Goal: Task Accomplishment & Management: Use online tool/utility

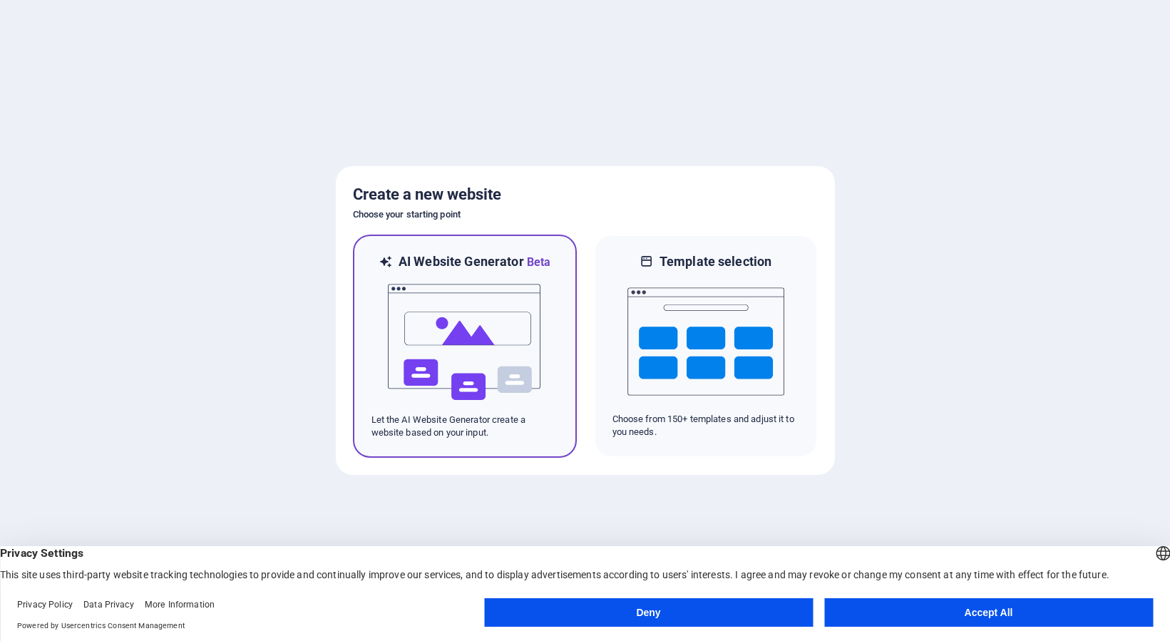
click at [501, 331] on img at bounding box center [465, 342] width 157 height 143
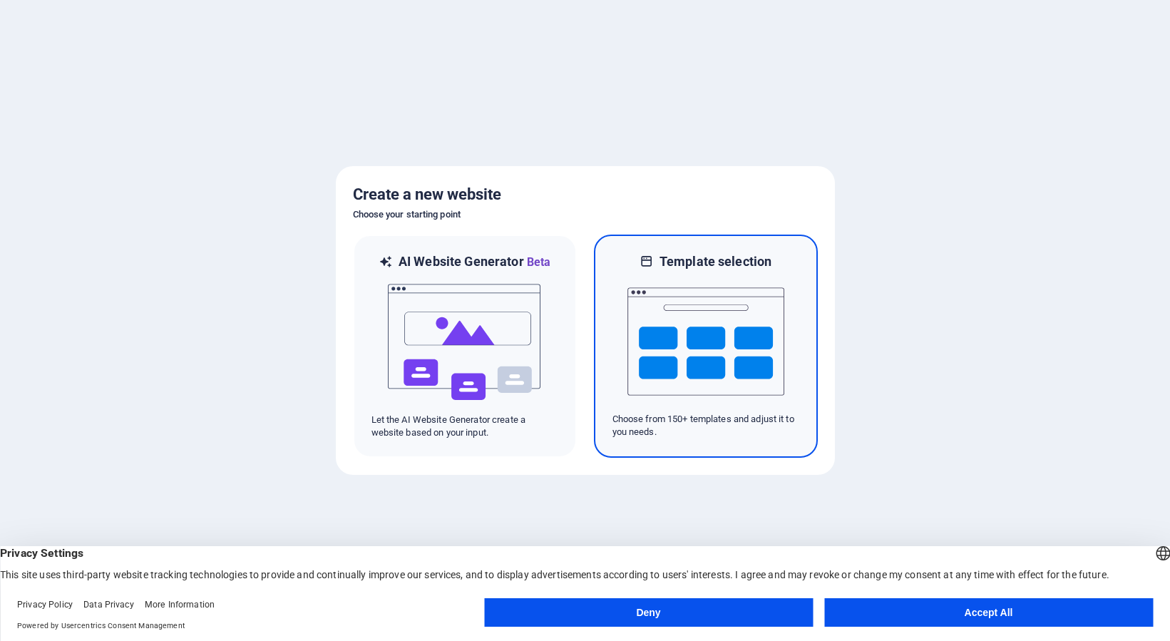
click at [680, 344] on img at bounding box center [706, 341] width 157 height 143
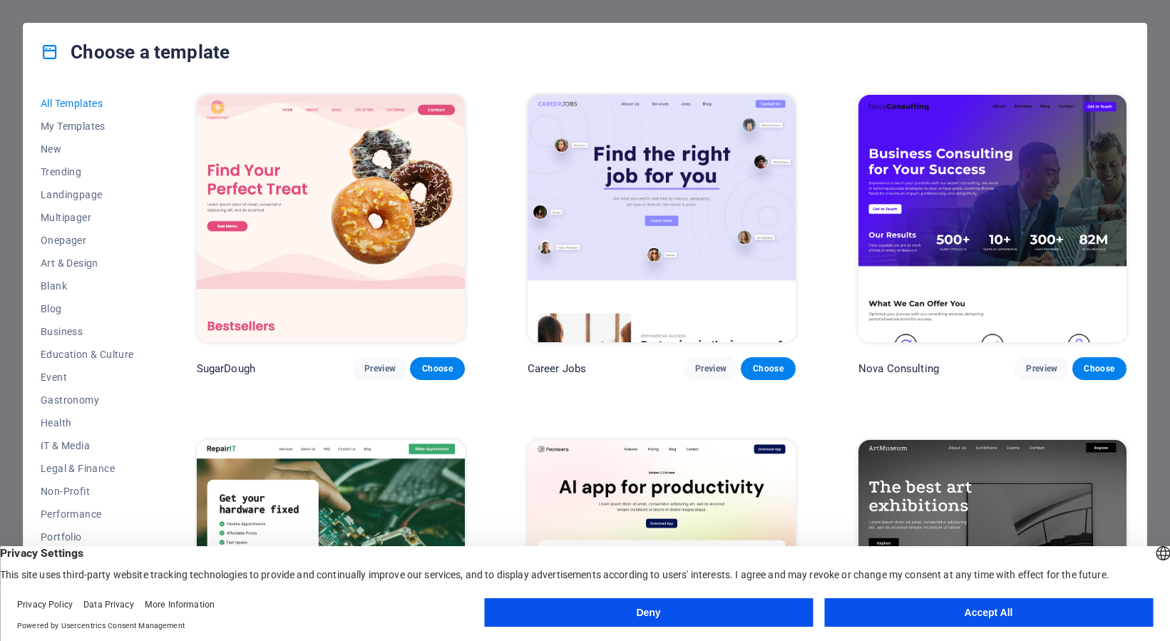
click at [982, 615] on button "Accept All" at bounding box center [988, 612] width 329 height 29
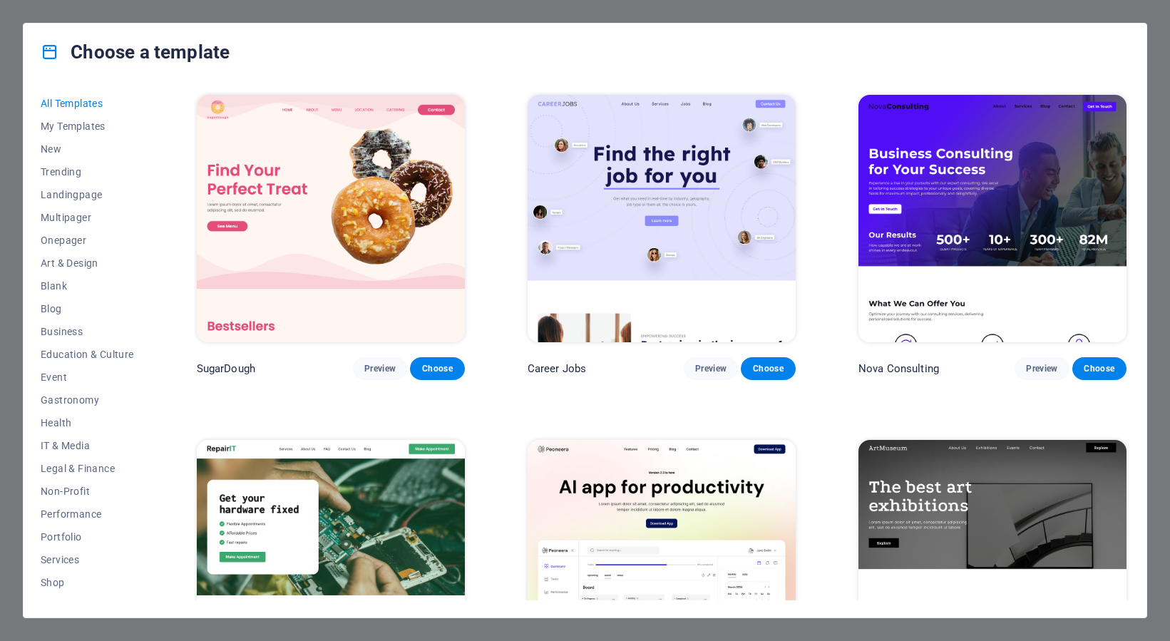
click at [73, 105] on span "All Templates" at bounding box center [87, 103] width 93 height 11
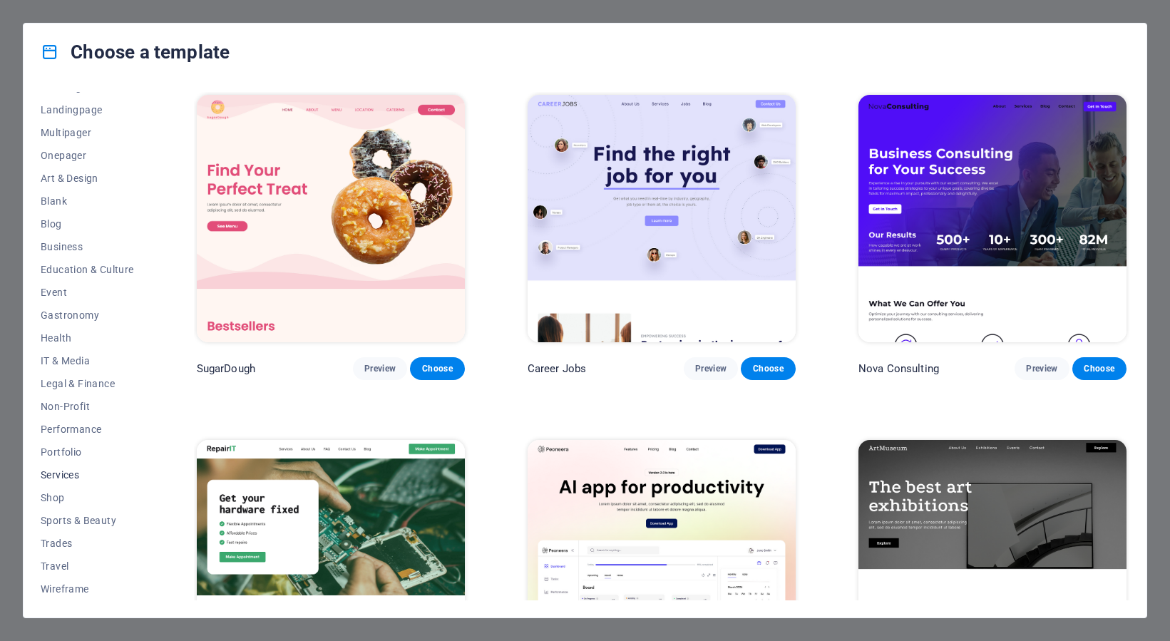
scroll to position [85, 0]
click at [73, 400] on button "Non-Profit" at bounding box center [87, 406] width 93 height 23
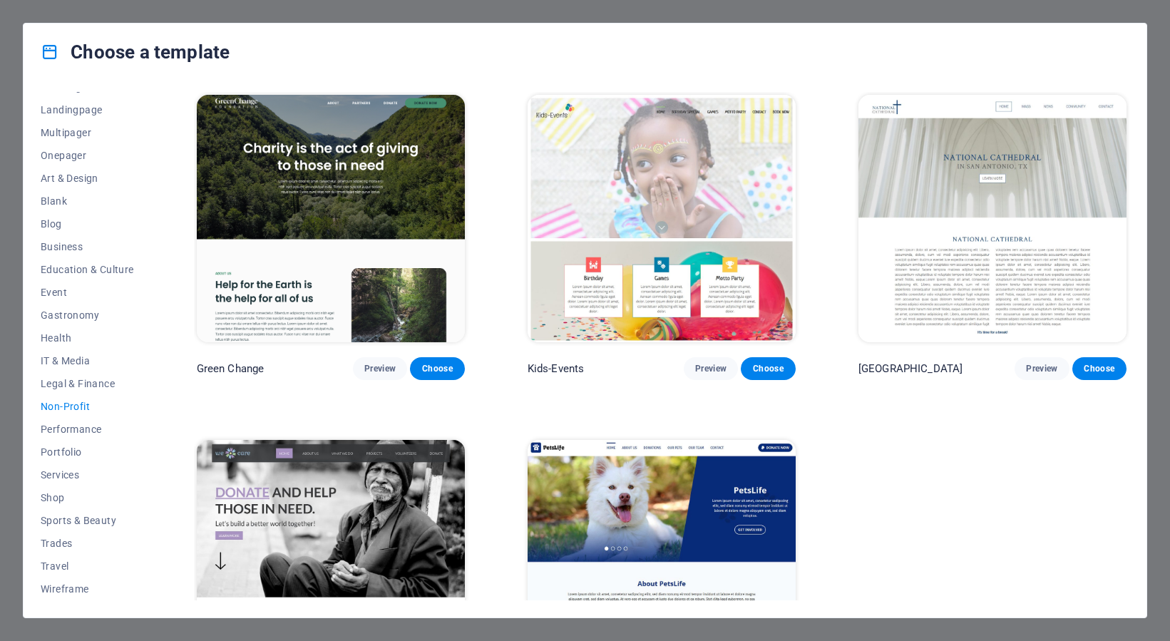
scroll to position [4, 0]
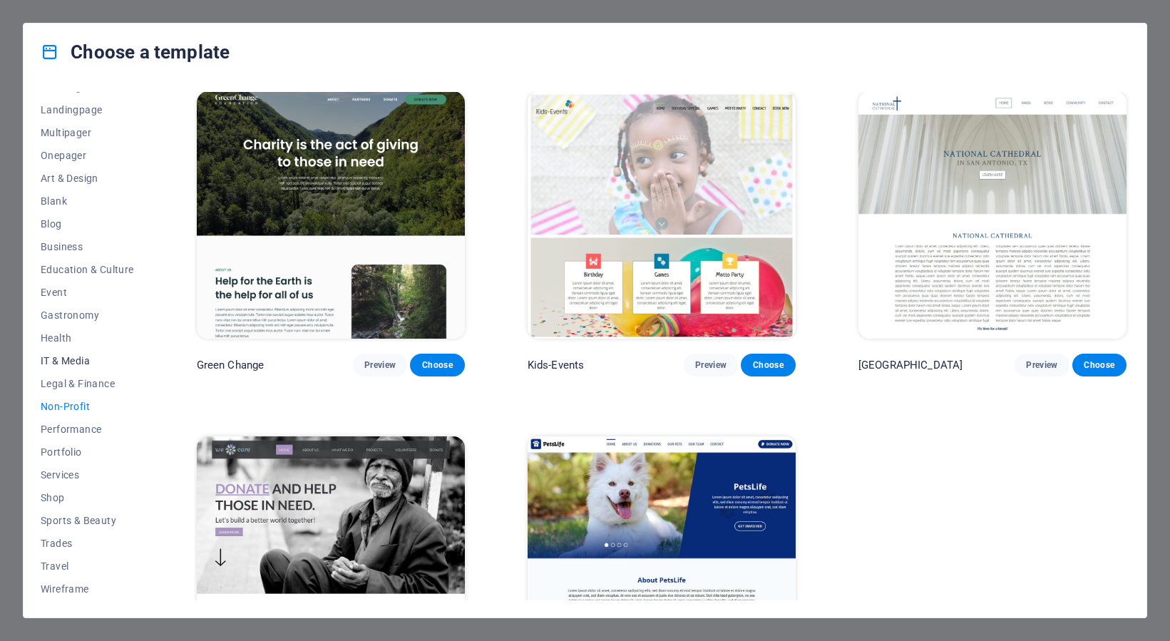
click at [83, 361] on span "IT & Media" at bounding box center [87, 360] width 93 height 11
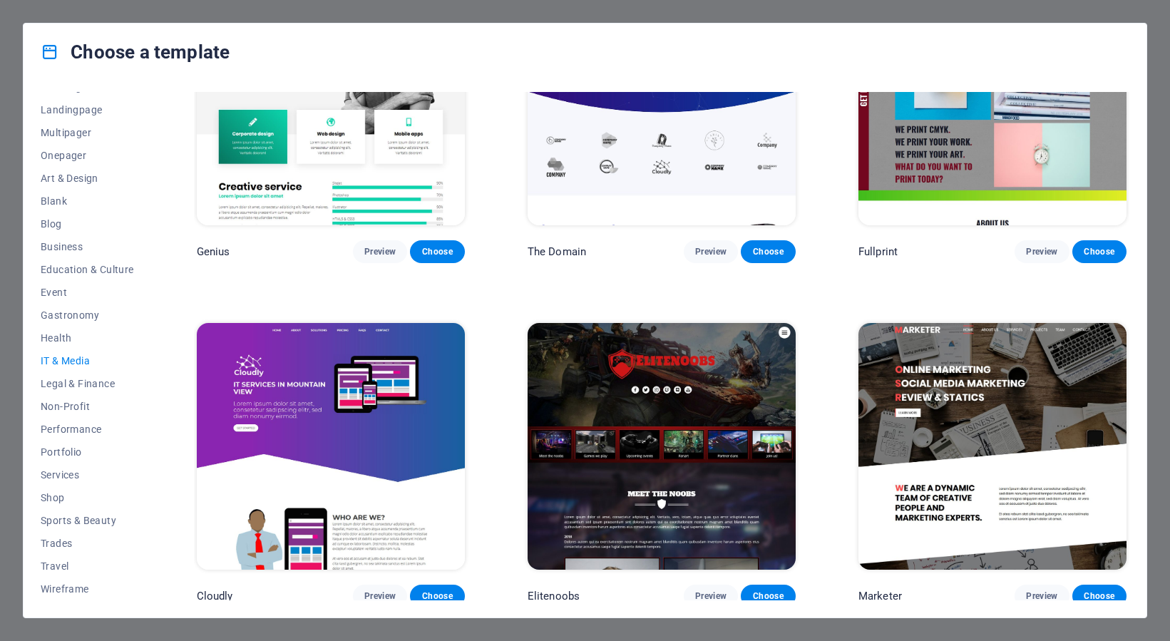
scroll to position [85, 0]
drag, startPoint x: 89, startPoint y: 437, endPoint x: 88, endPoint y: 427, distance: 10.1
click at [89, 436] on button "Performance" at bounding box center [87, 429] width 93 height 23
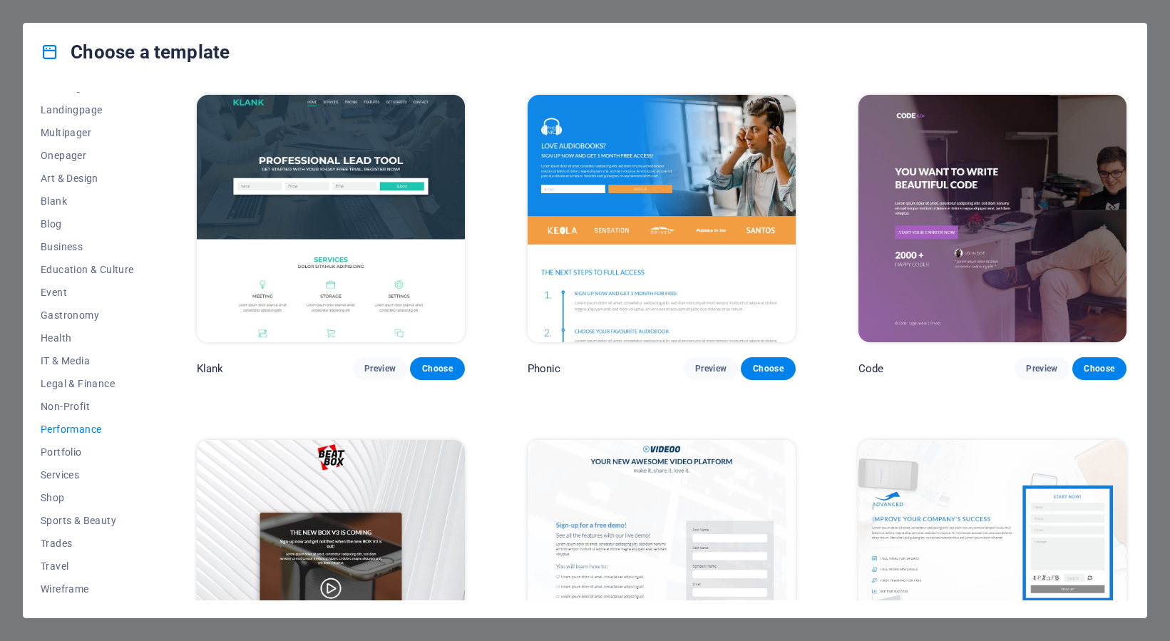
scroll to position [0, 0]
click at [75, 268] on span "Education & Culture" at bounding box center [87, 269] width 93 height 11
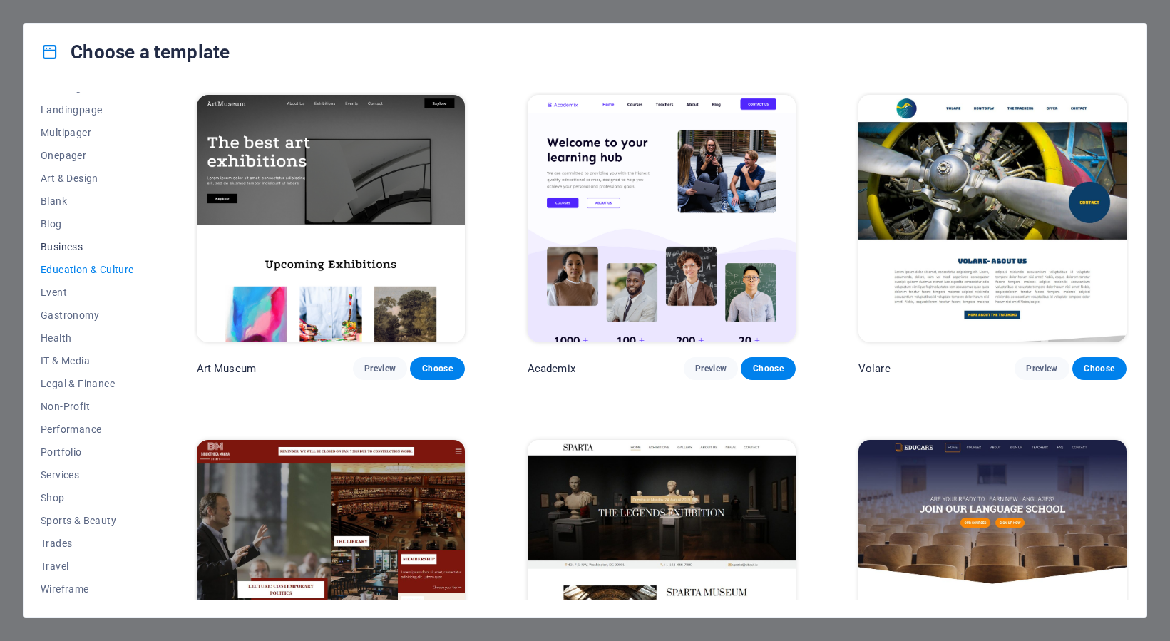
click at [68, 246] on span "Business" at bounding box center [87, 246] width 93 height 11
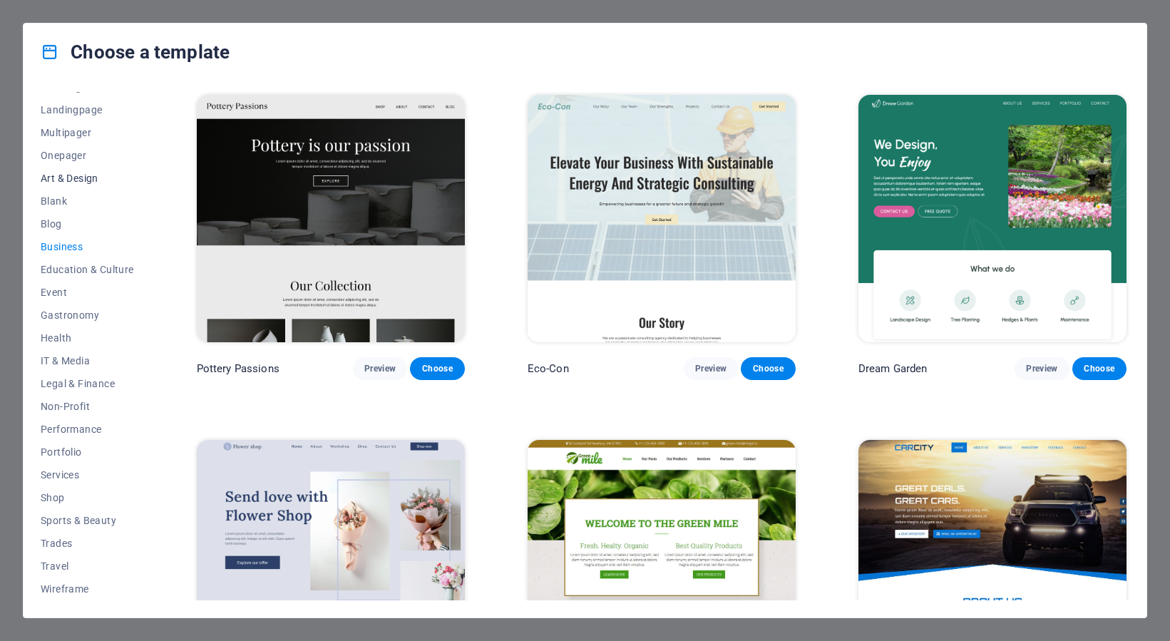
click at [71, 176] on span "Art & Design" at bounding box center [87, 178] width 93 height 11
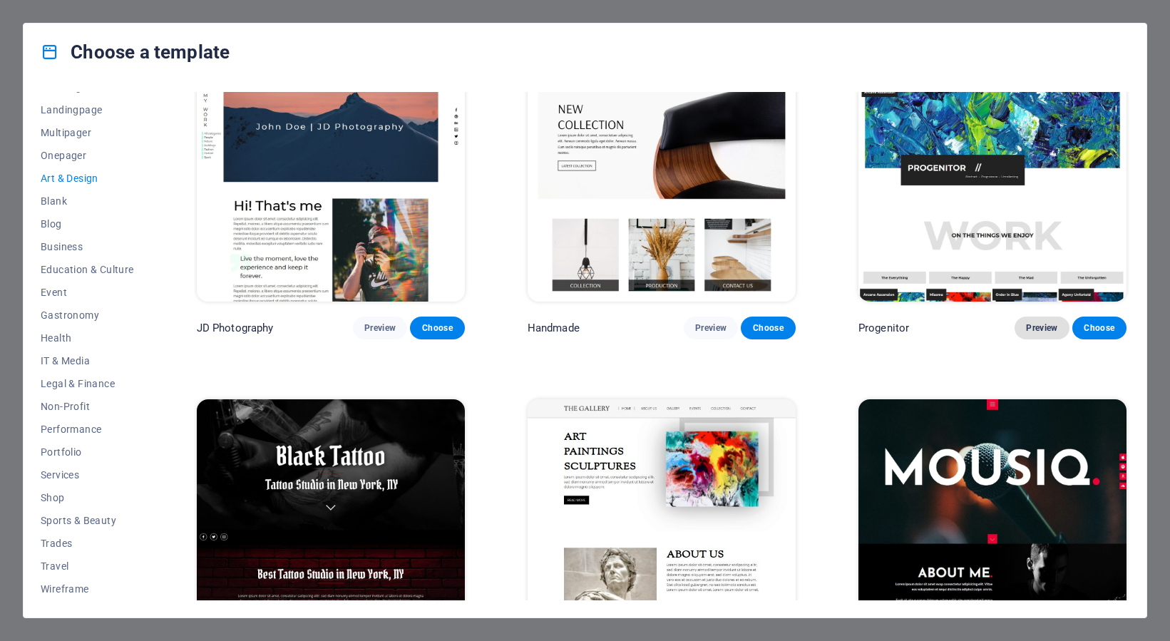
scroll to position [466, 0]
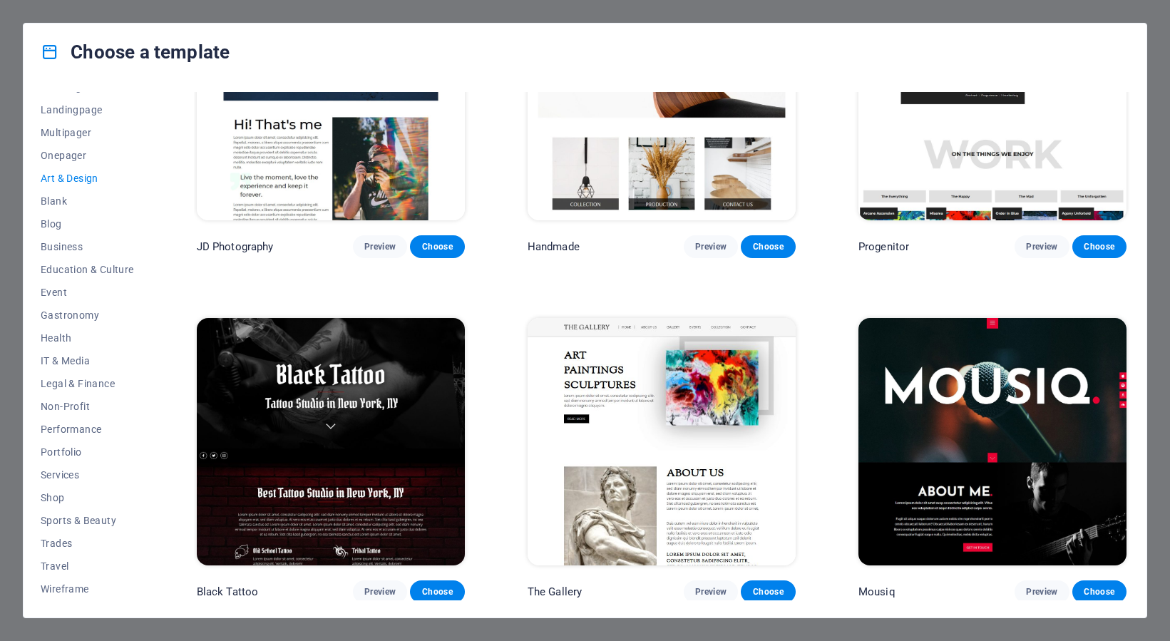
click at [1007, 412] on img at bounding box center [993, 441] width 268 height 247
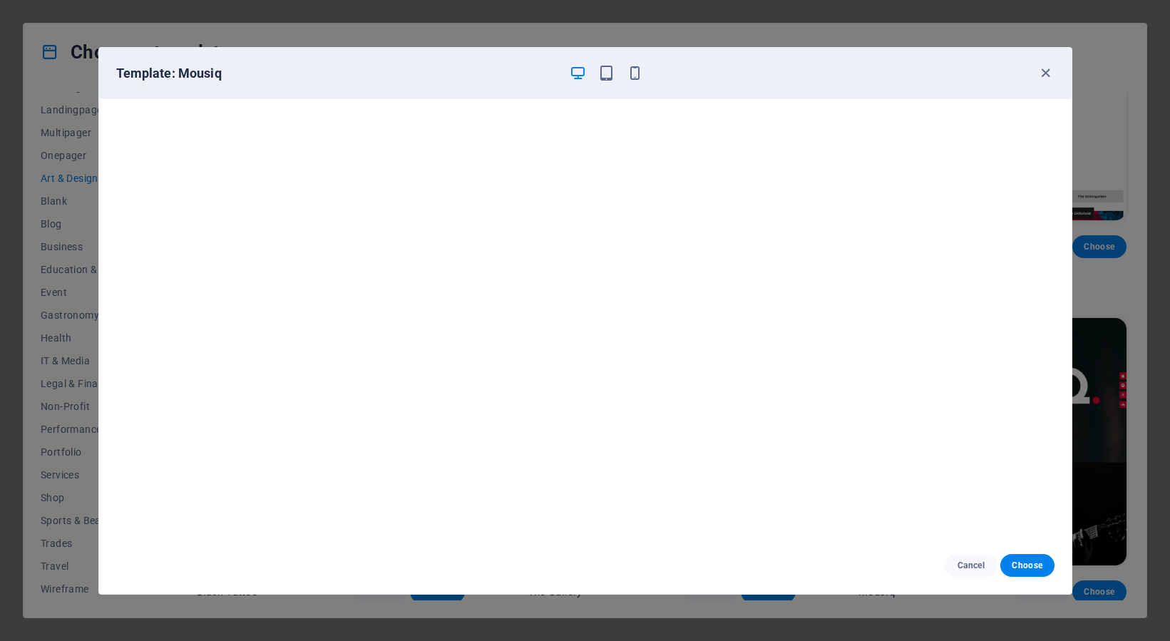
click at [1026, 552] on div "Cancel Choose" at bounding box center [585, 565] width 973 height 57
click at [1031, 563] on span "Choose" at bounding box center [1027, 565] width 31 height 11
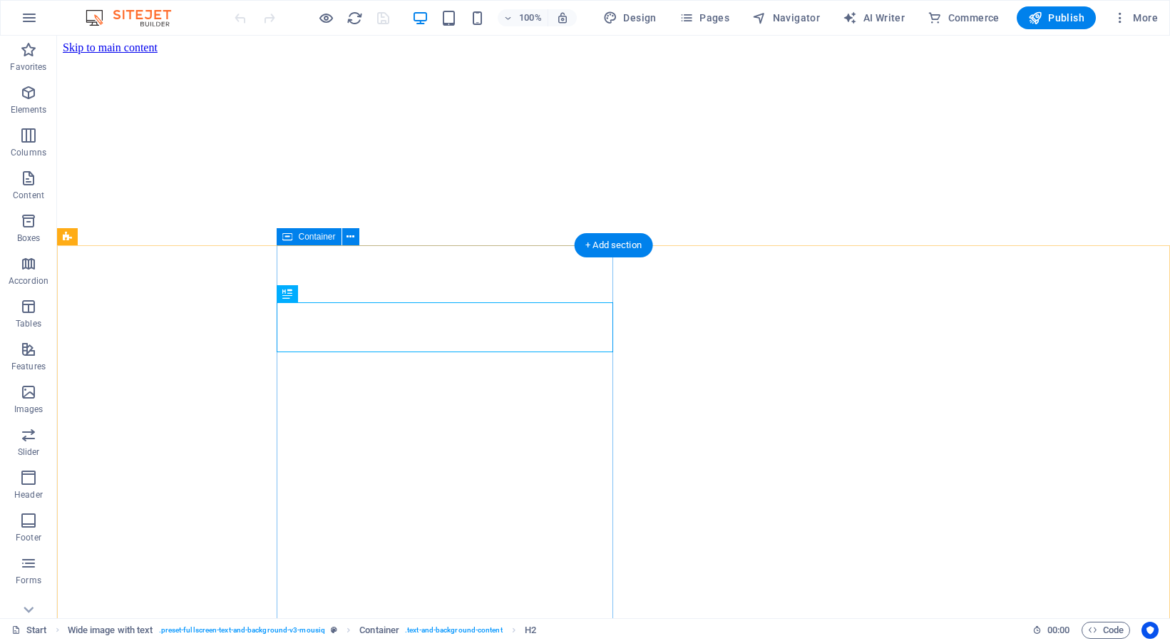
scroll to position [373, 0]
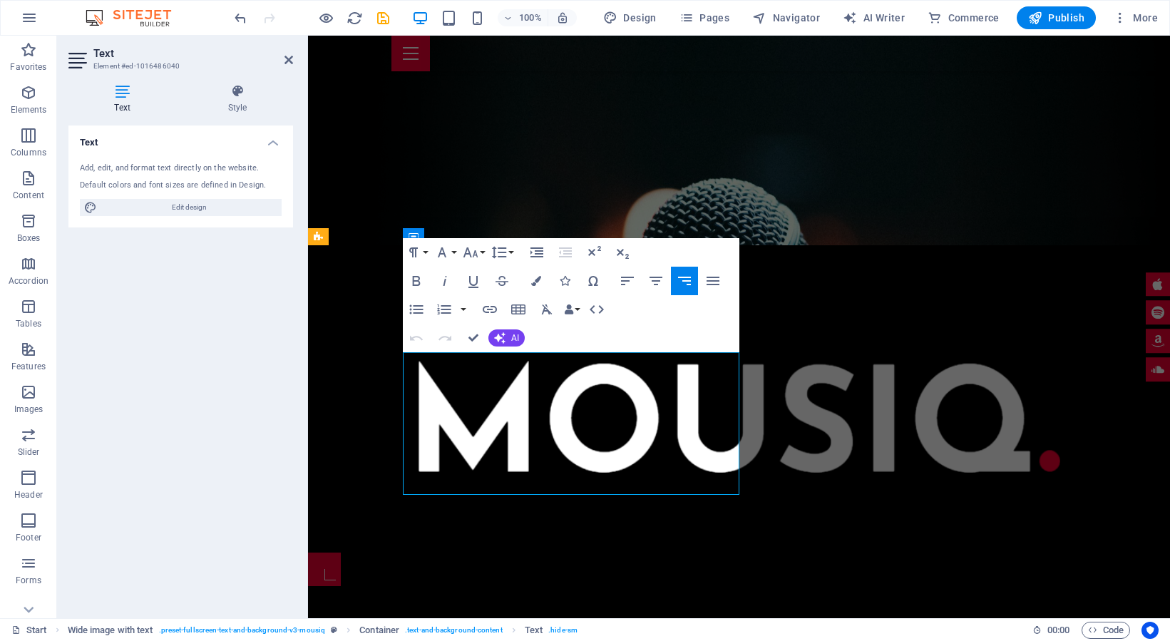
click at [941, 553] on div at bounding box center [739, 569] width 862 height 33
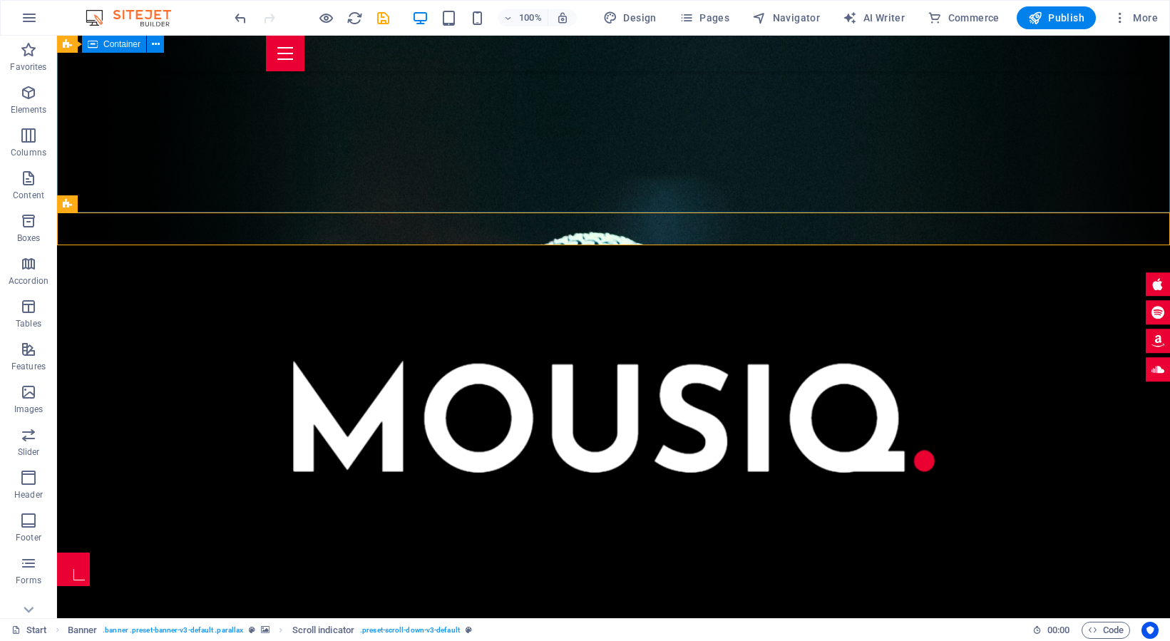
click at [914, 245] on div at bounding box center [613, 398] width 1113 height 307
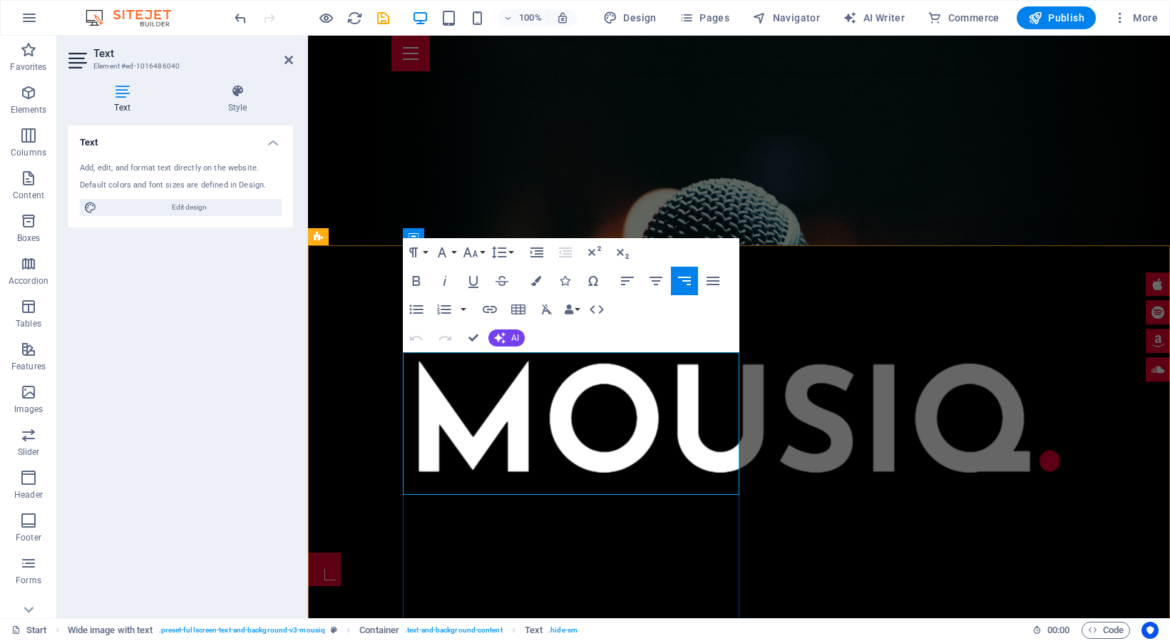
drag, startPoint x: 738, startPoint y: 485, endPoint x: 404, endPoint y: 357, distance: 358.0
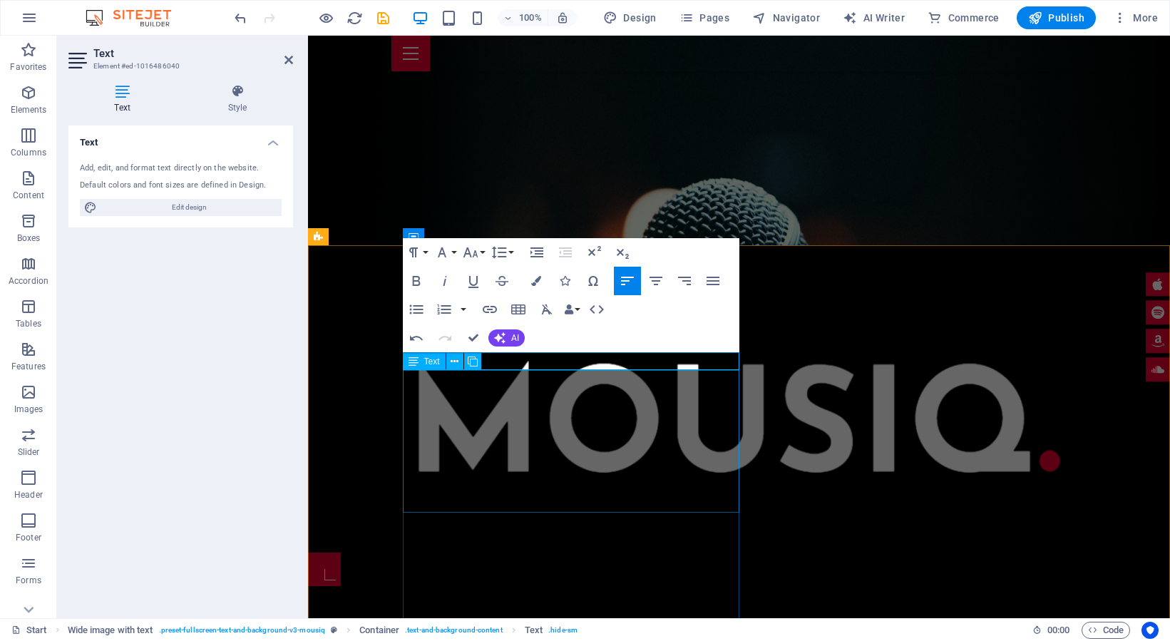
drag, startPoint x: 587, startPoint y: 414, endPoint x: 834, endPoint y: 414, distance: 247.5
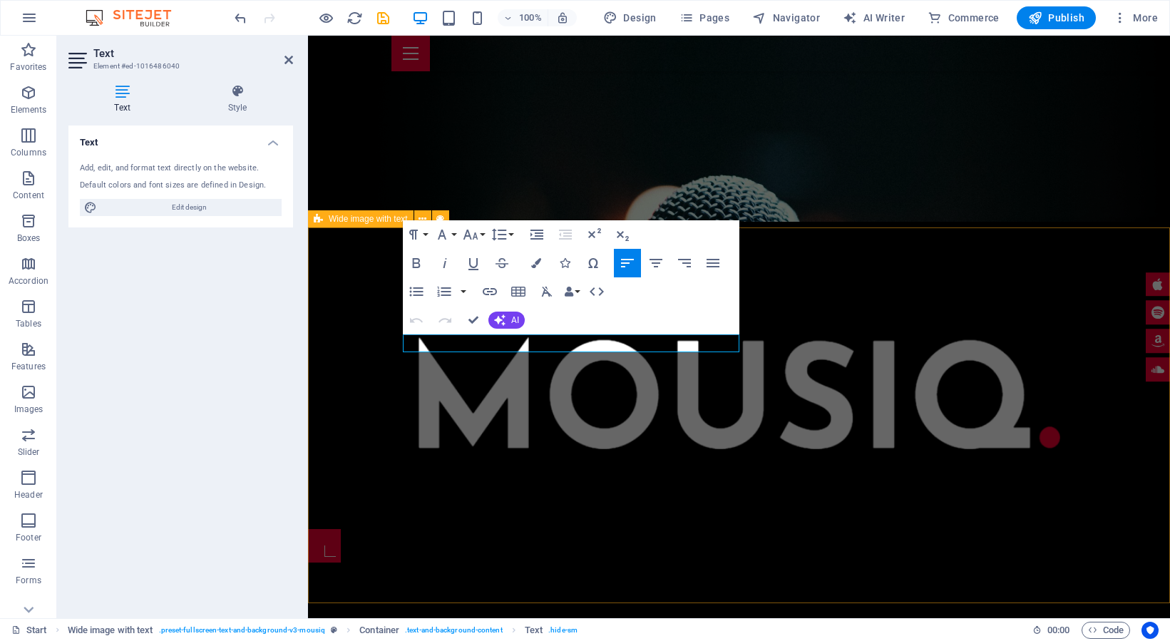
scroll to position [398, 0]
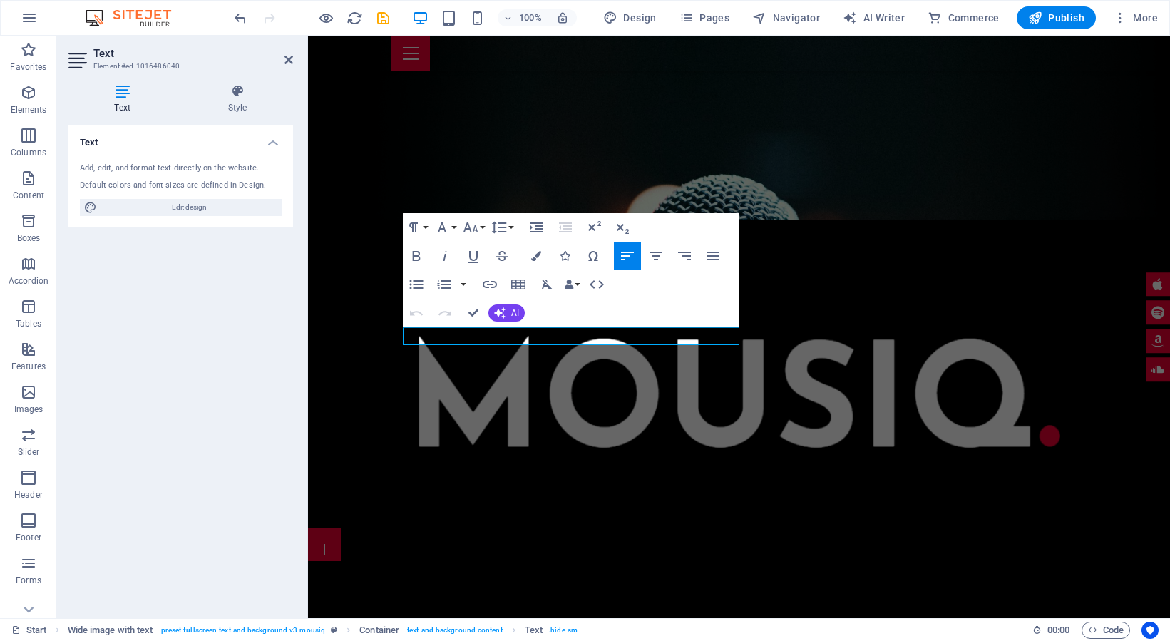
click at [82, 55] on icon at bounding box center [78, 60] width 21 height 23
drag, startPoint x: 663, startPoint y: 335, endPoint x: 633, endPoint y: 335, distance: 30.0
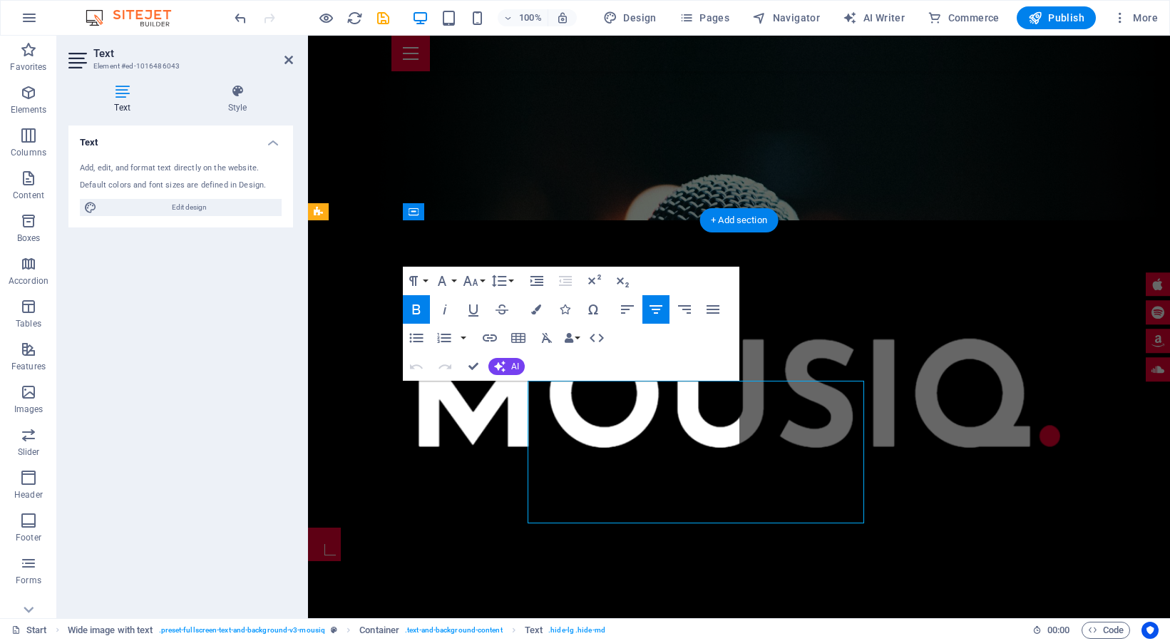
drag, startPoint x: 619, startPoint y: 515, endPoint x: 419, endPoint y: 383, distance: 239.3
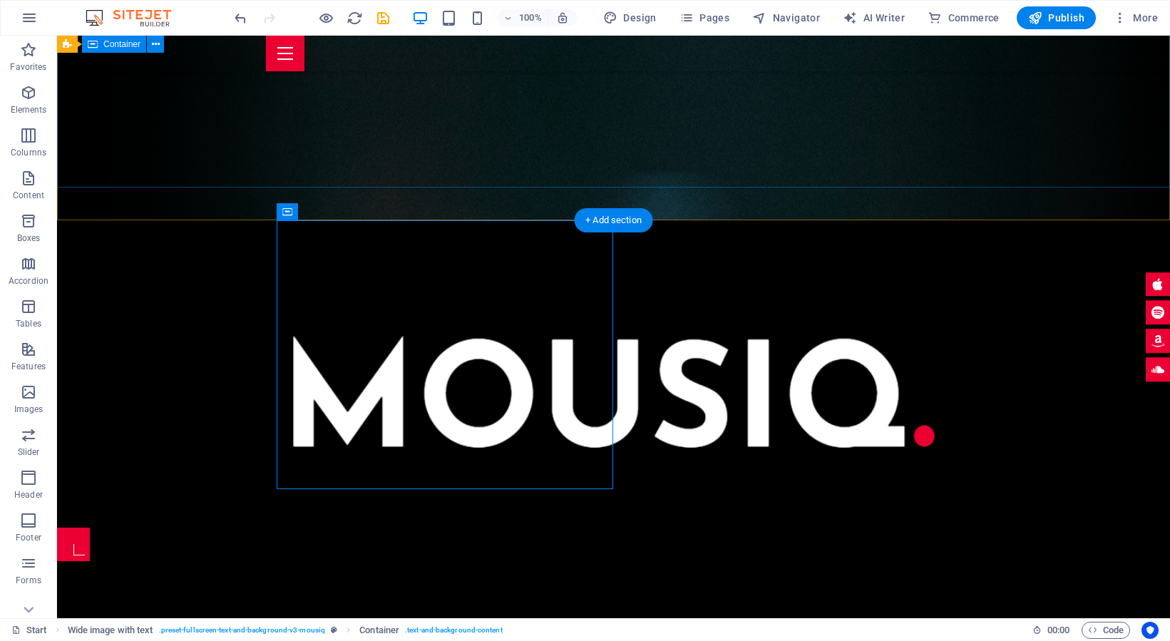
click at [756, 220] on div at bounding box center [613, 373] width 1113 height 307
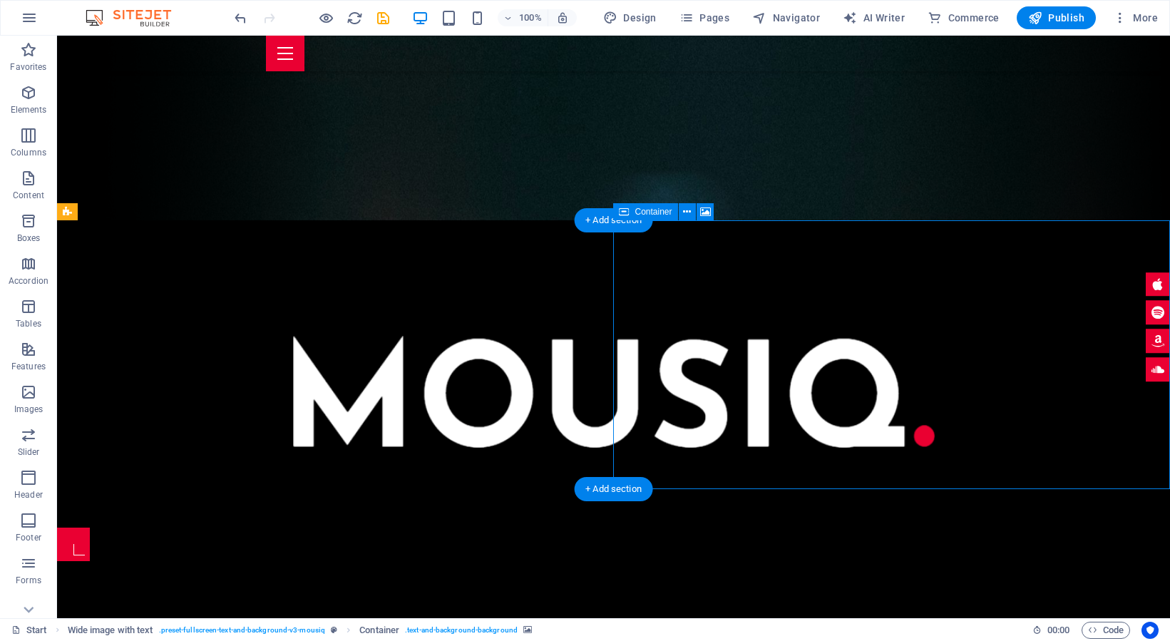
select select "px"
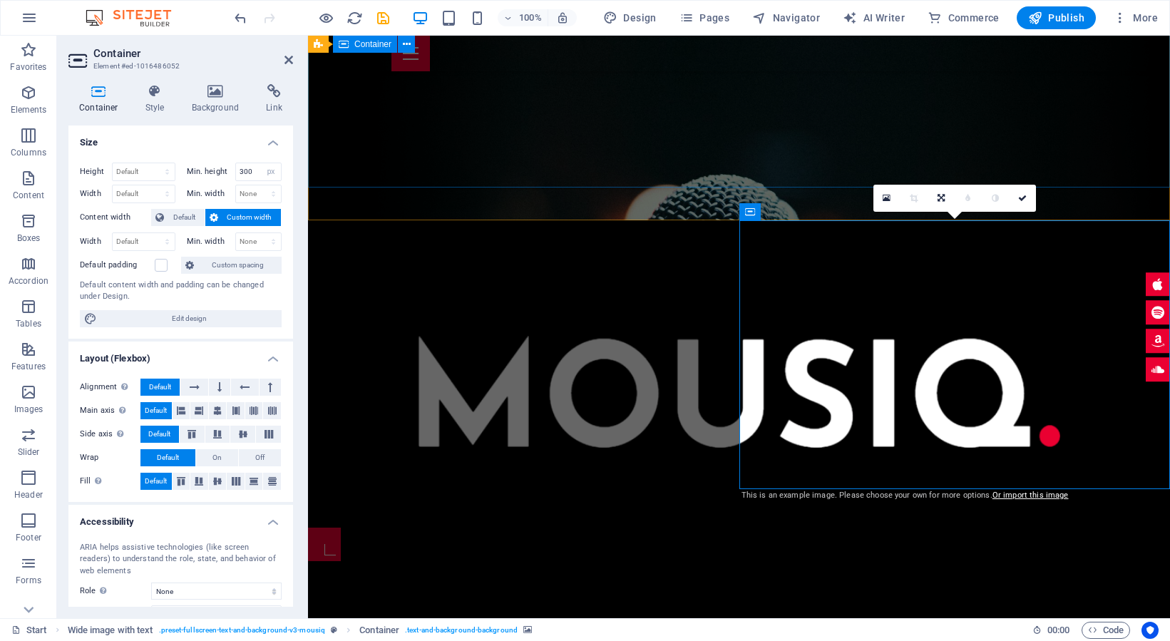
click at [931, 220] on div at bounding box center [739, 373] width 862 height 307
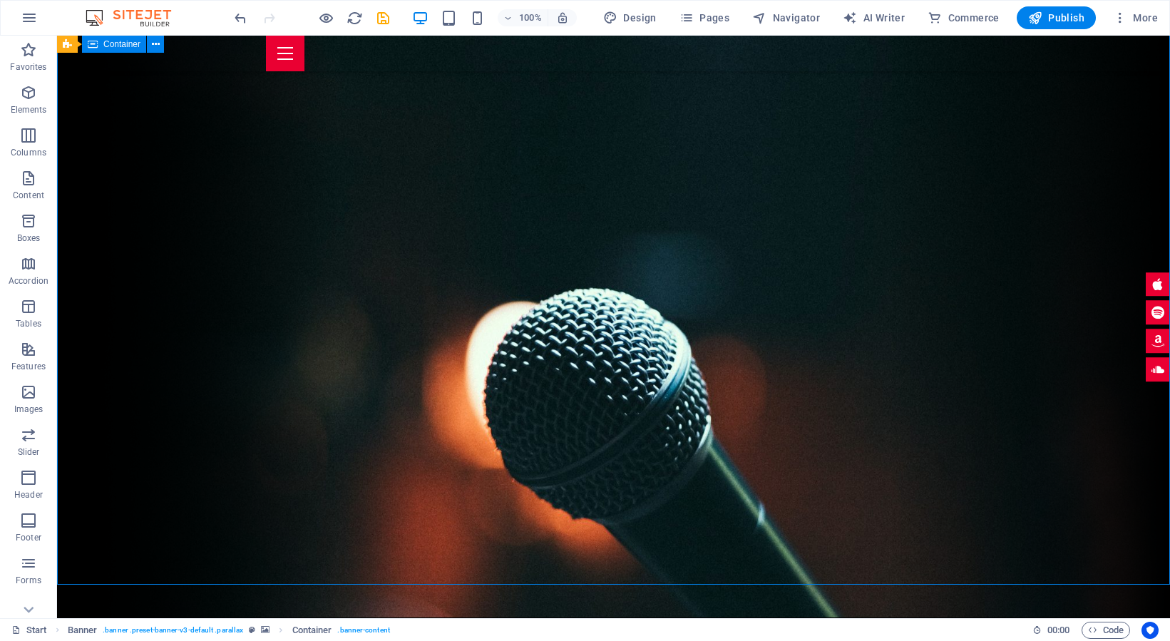
drag, startPoint x: 653, startPoint y: 305, endPoint x: 643, endPoint y: 310, distance: 11.2
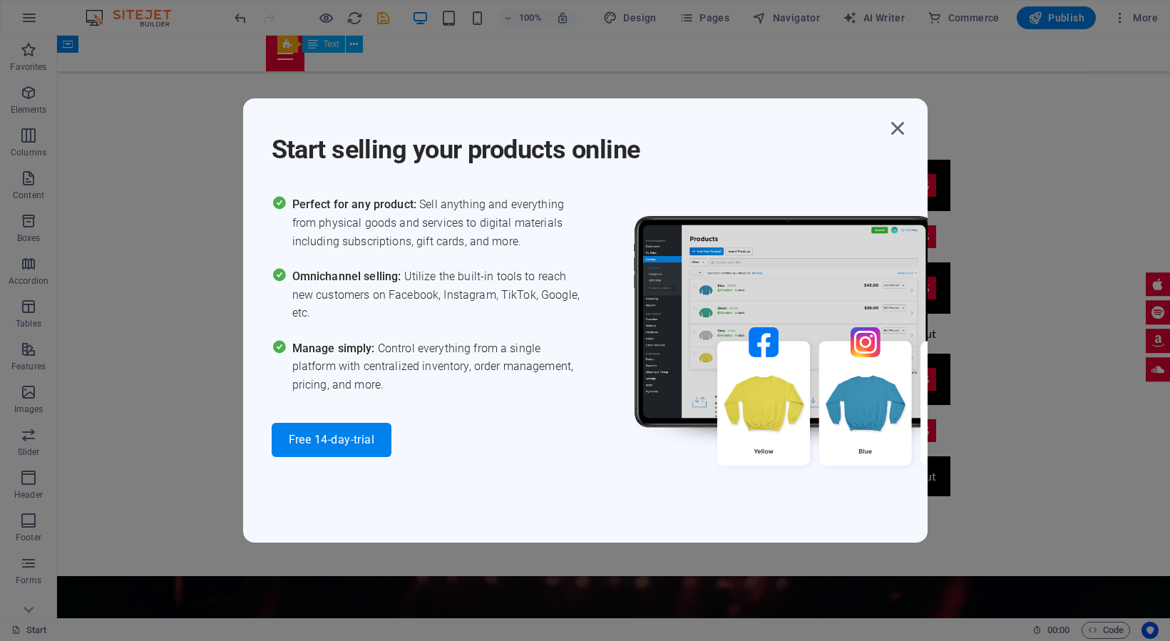
scroll to position [1573, 0]
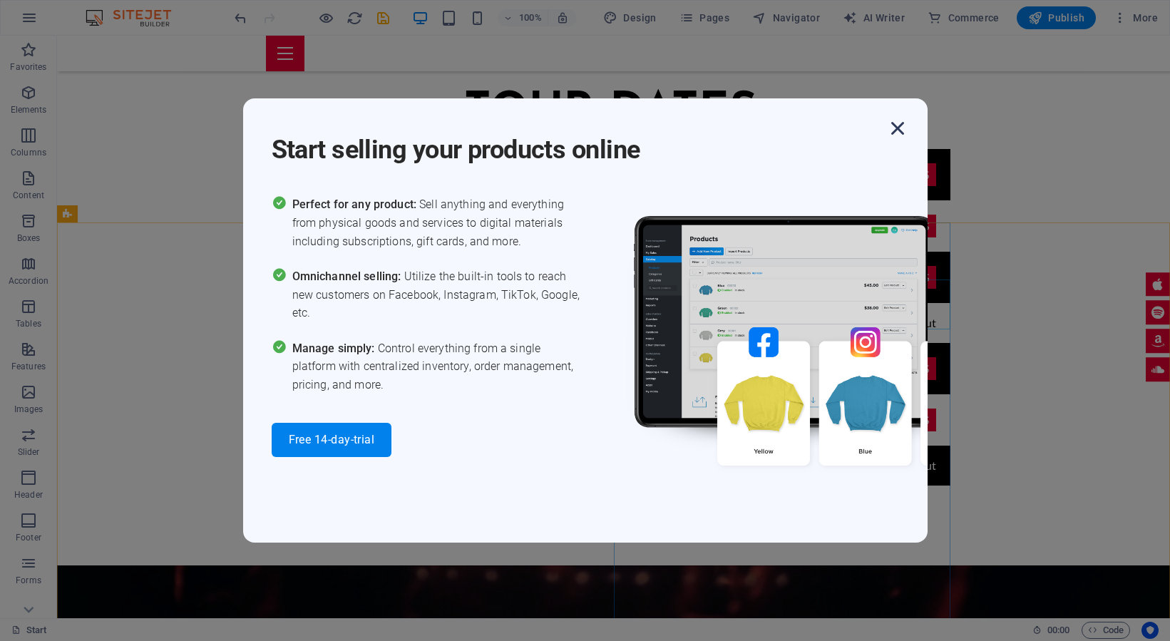
click at [894, 128] on icon "button" at bounding box center [898, 129] width 26 height 26
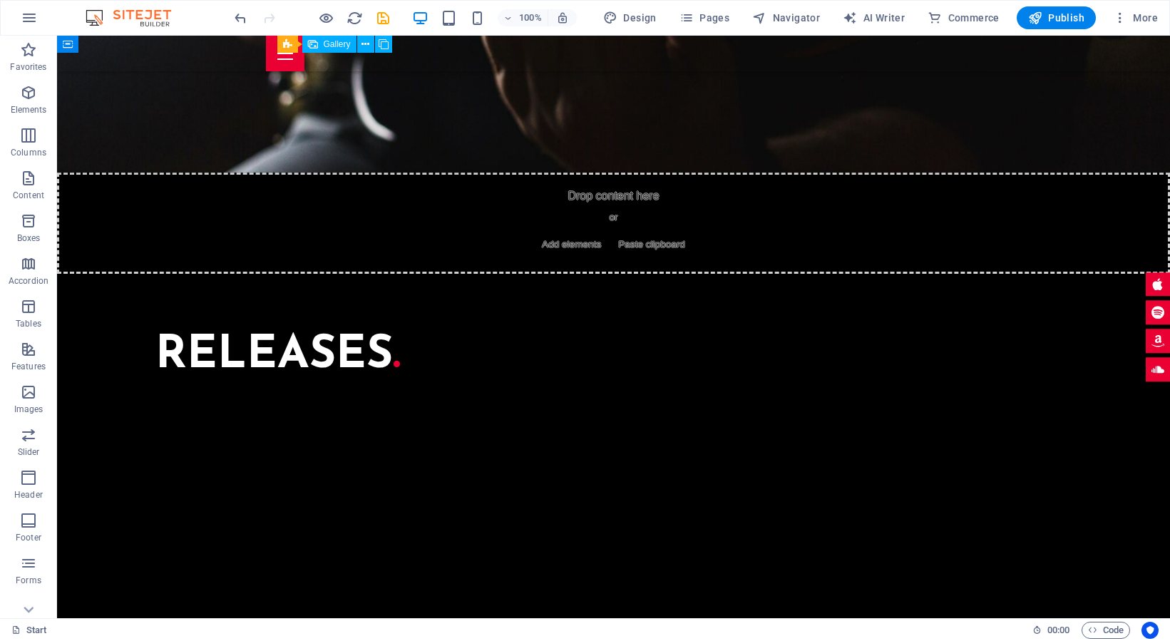
scroll to position [3625, 0]
